Goal: Task Accomplishment & Management: Use online tool/utility

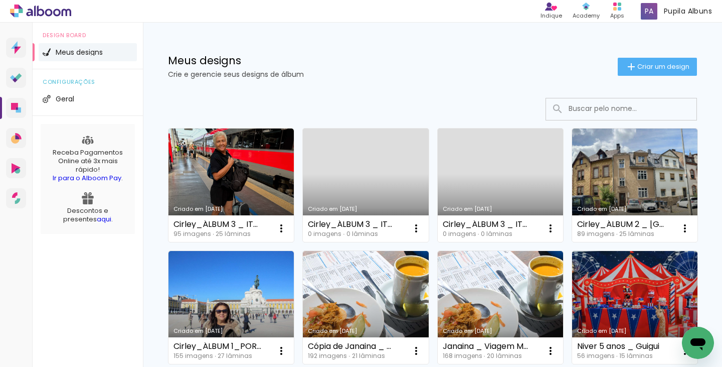
scroll to position [301, 0]
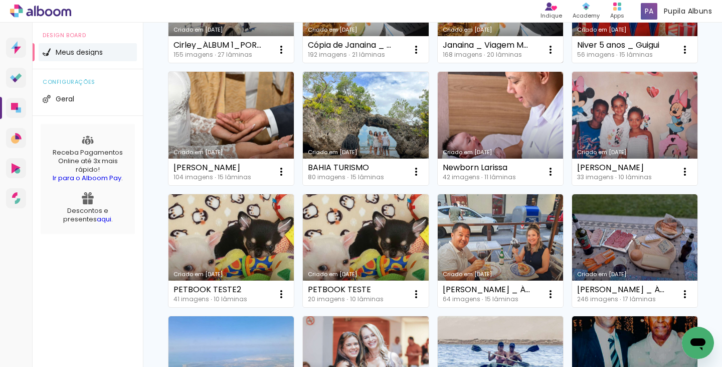
click at [438, 63] on link "Criado em [DATE]" at bounding box center [500, 6] width 125 height 113
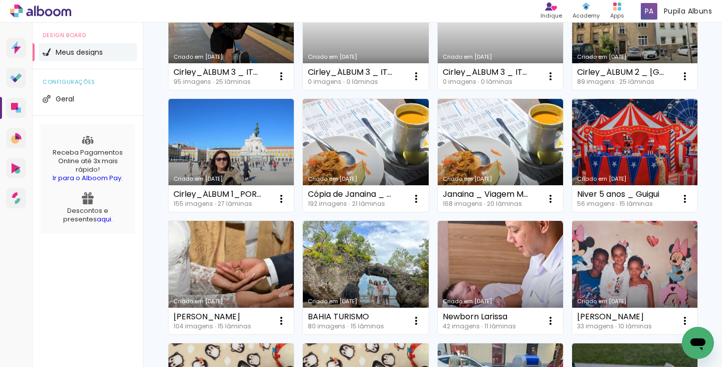
scroll to position [175, 0]
